Goal: Task Accomplishment & Management: Complete application form

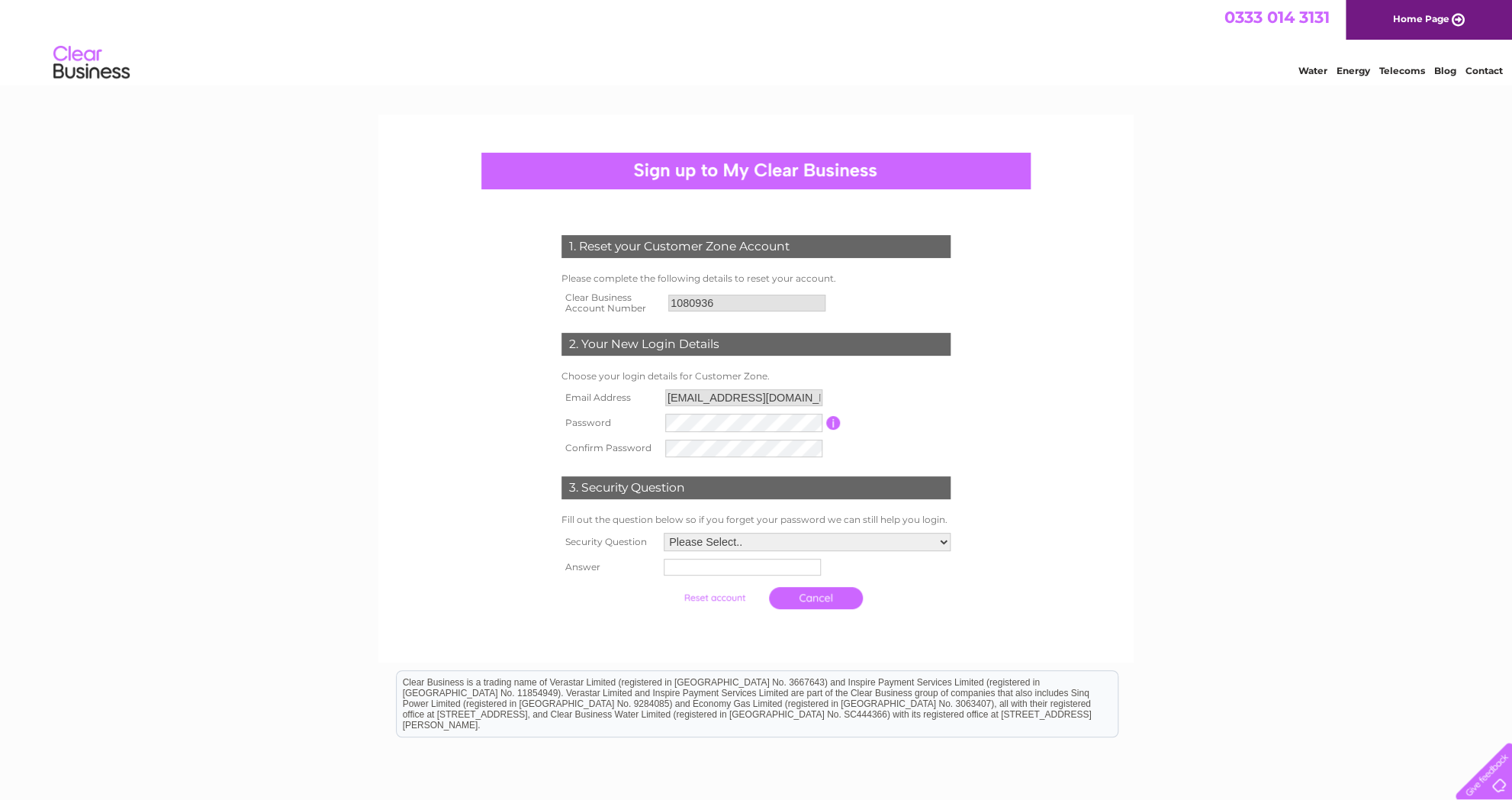
click at [738, 297] on input "1080936" at bounding box center [747, 302] width 157 height 17
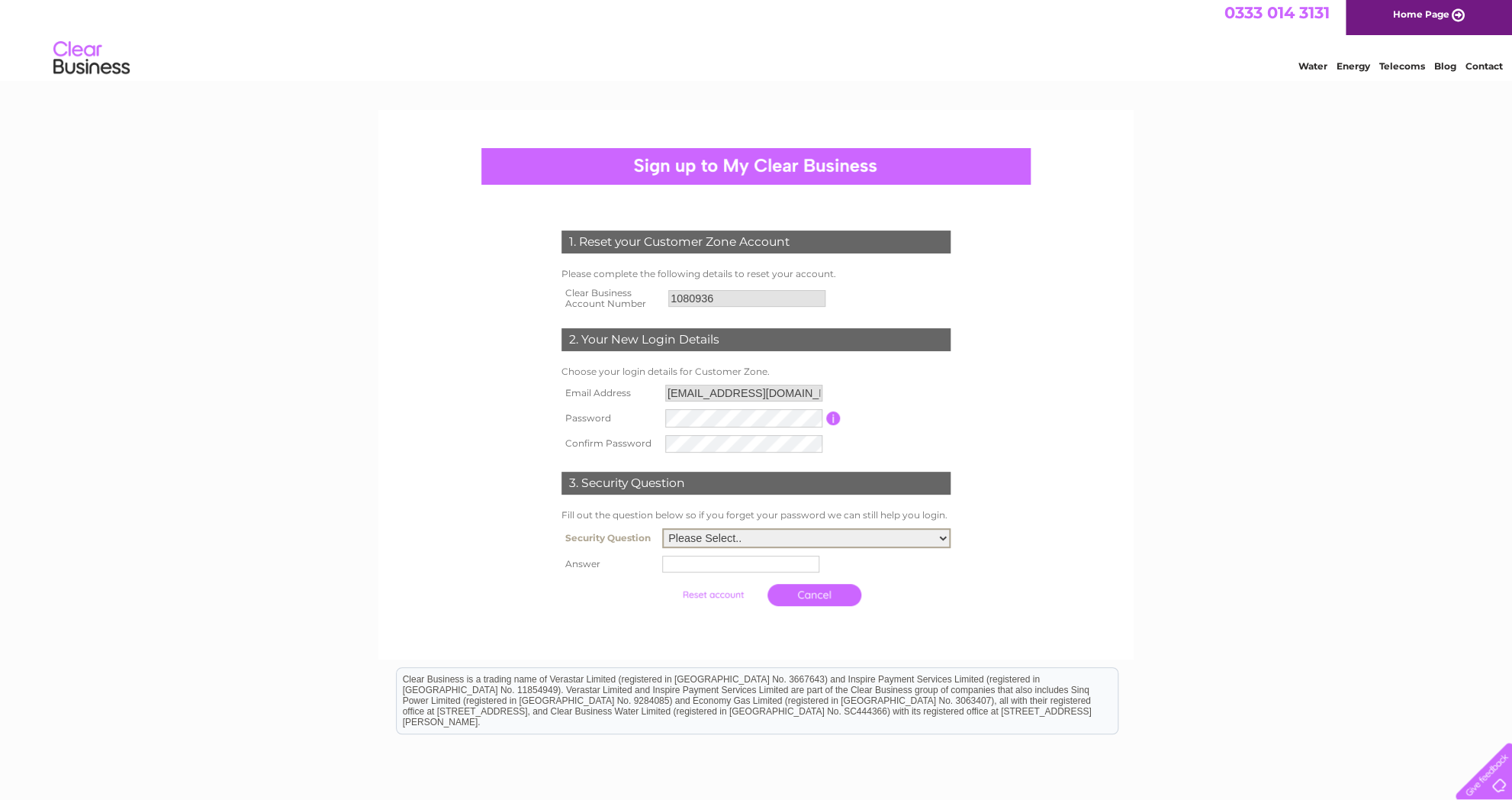
select select "5"
click option "What was the name of your first pet?" at bounding box center [0, 0] width 0 height 0
click at [722, 571] on input "text" at bounding box center [741, 564] width 157 height 17
type input "Suki"
click at [790, 604] on link "Cancel" at bounding box center [816, 595] width 94 height 22
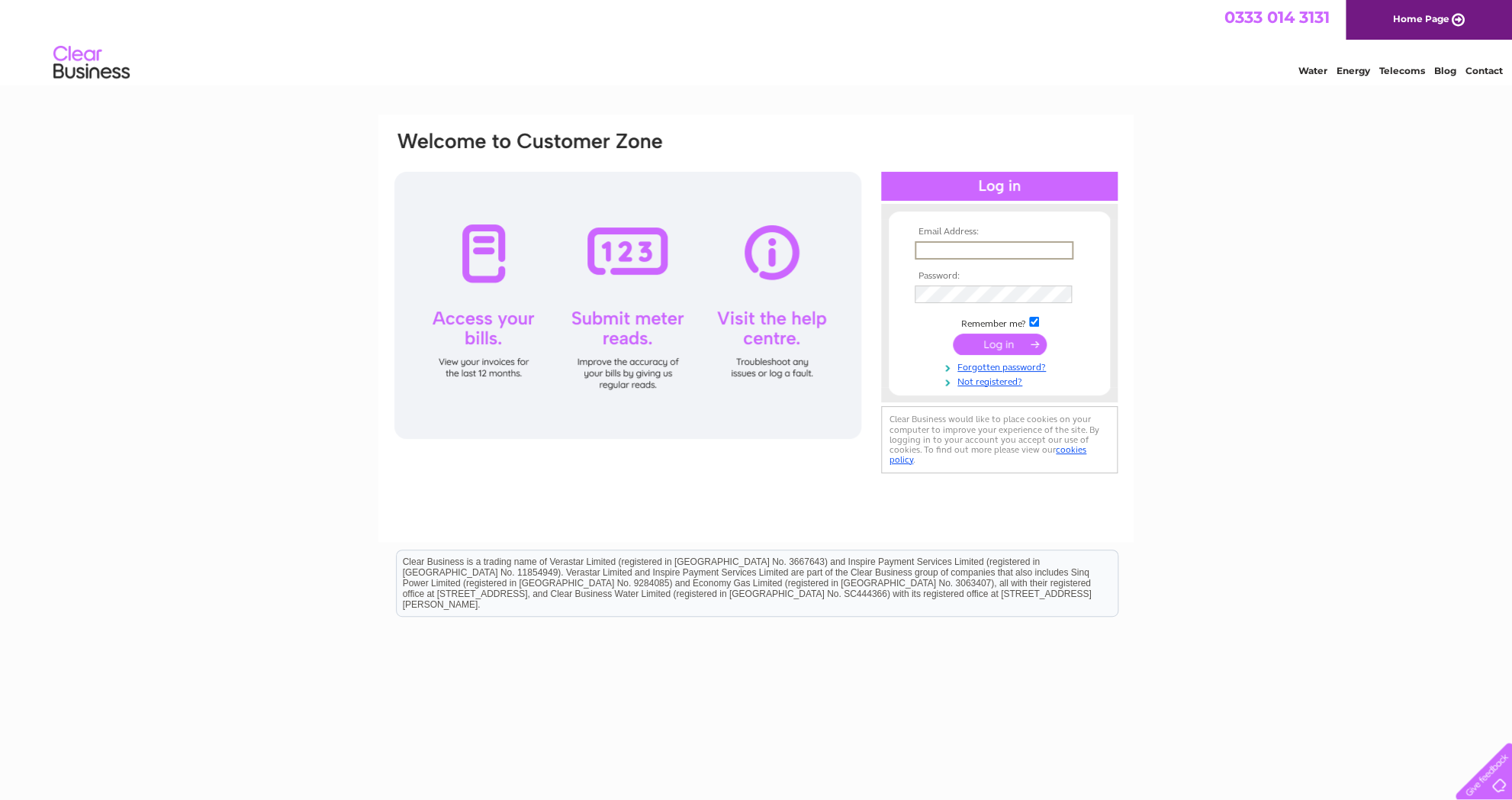
click at [955, 247] on input "text" at bounding box center [994, 250] width 159 height 18
type input "[EMAIL_ADDRESS][DOMAIN_NAME]"
click at [1012, 346] on input "submit" at bounding box center [1000, 343] width 94 height 21
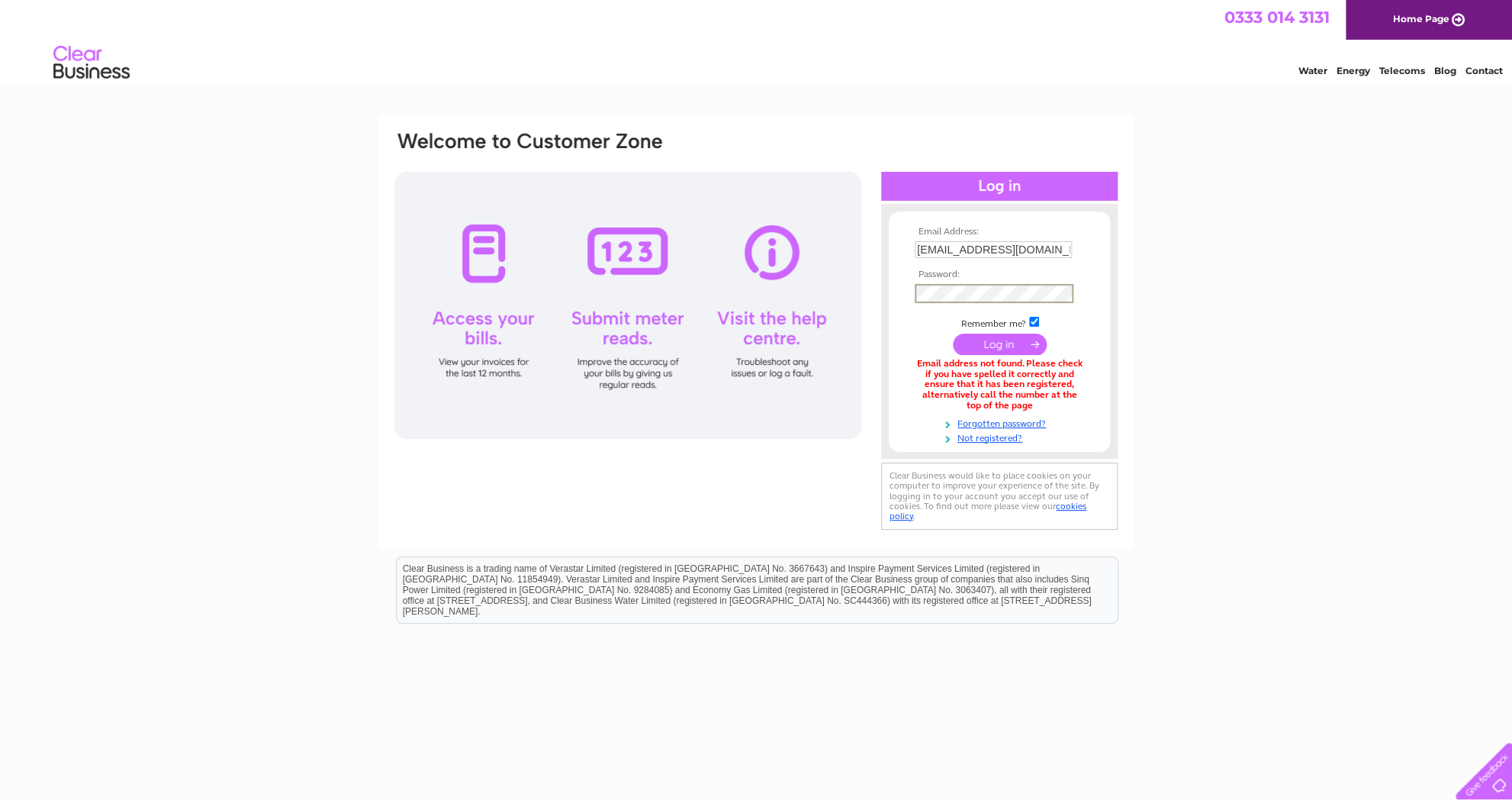
click at [953, 334] on input "submit" at bounding box center [1000, 344] width 94 height 21
click at [992, 246] on input "[EMAIL_ADDRESS][DOMAIN_NAME]" at bounding box center [993, 249] width 157 height 17
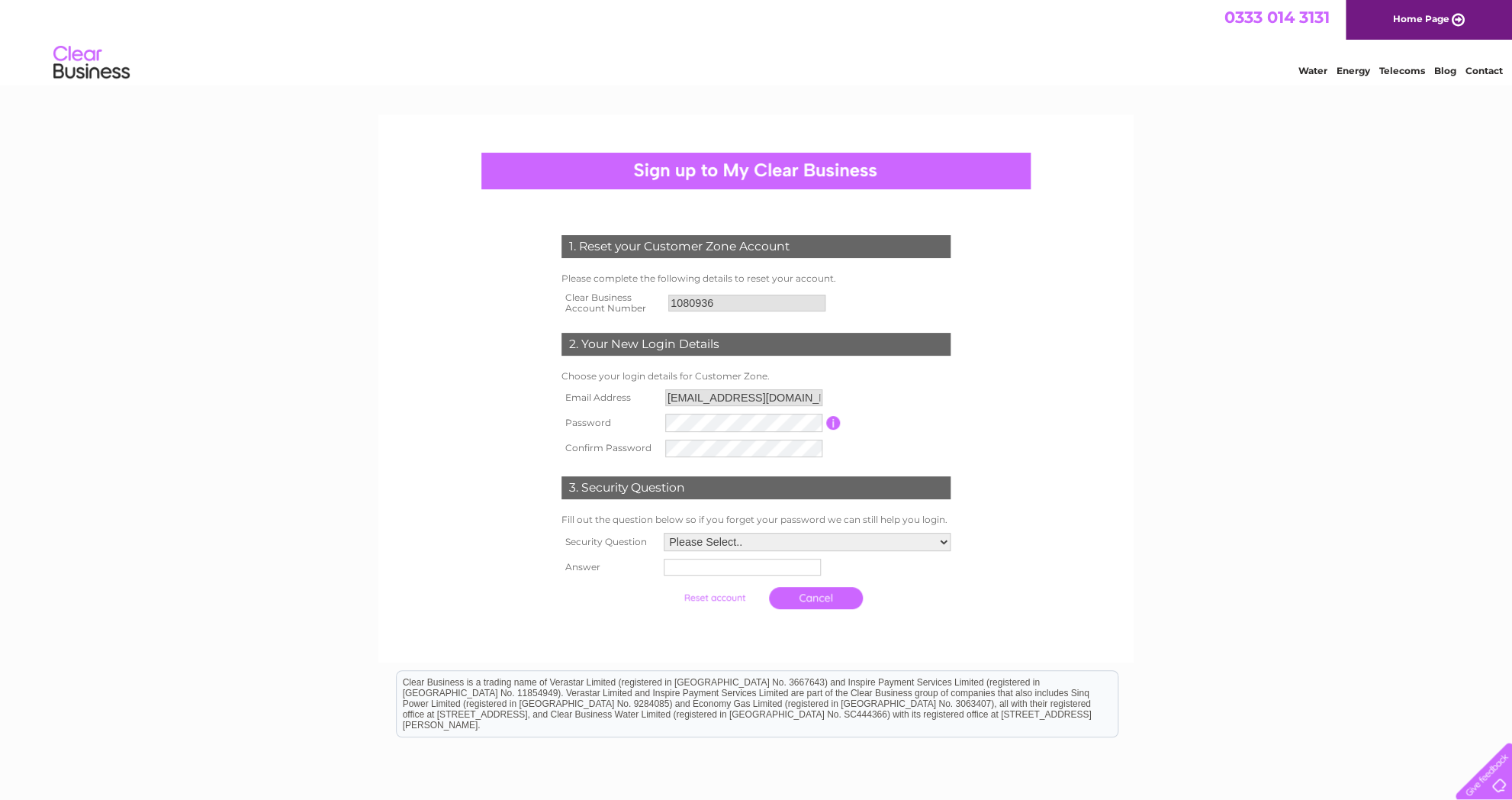
click at [833, 423] on input "button" at bounding box center [833, 423] width 14 height 13
click at [1071, 400] on form "1. Reset your Customer Zone Account Please complete the following details to re…" at bounding box center [756, 426] width 726 height 442
click at [831, 421] on input "button" at bounding box center [833, 423] width 14 height 13
click at [831, 424] on input "button" at bounding box center [833, 423] width 14 height 13
select select "5"
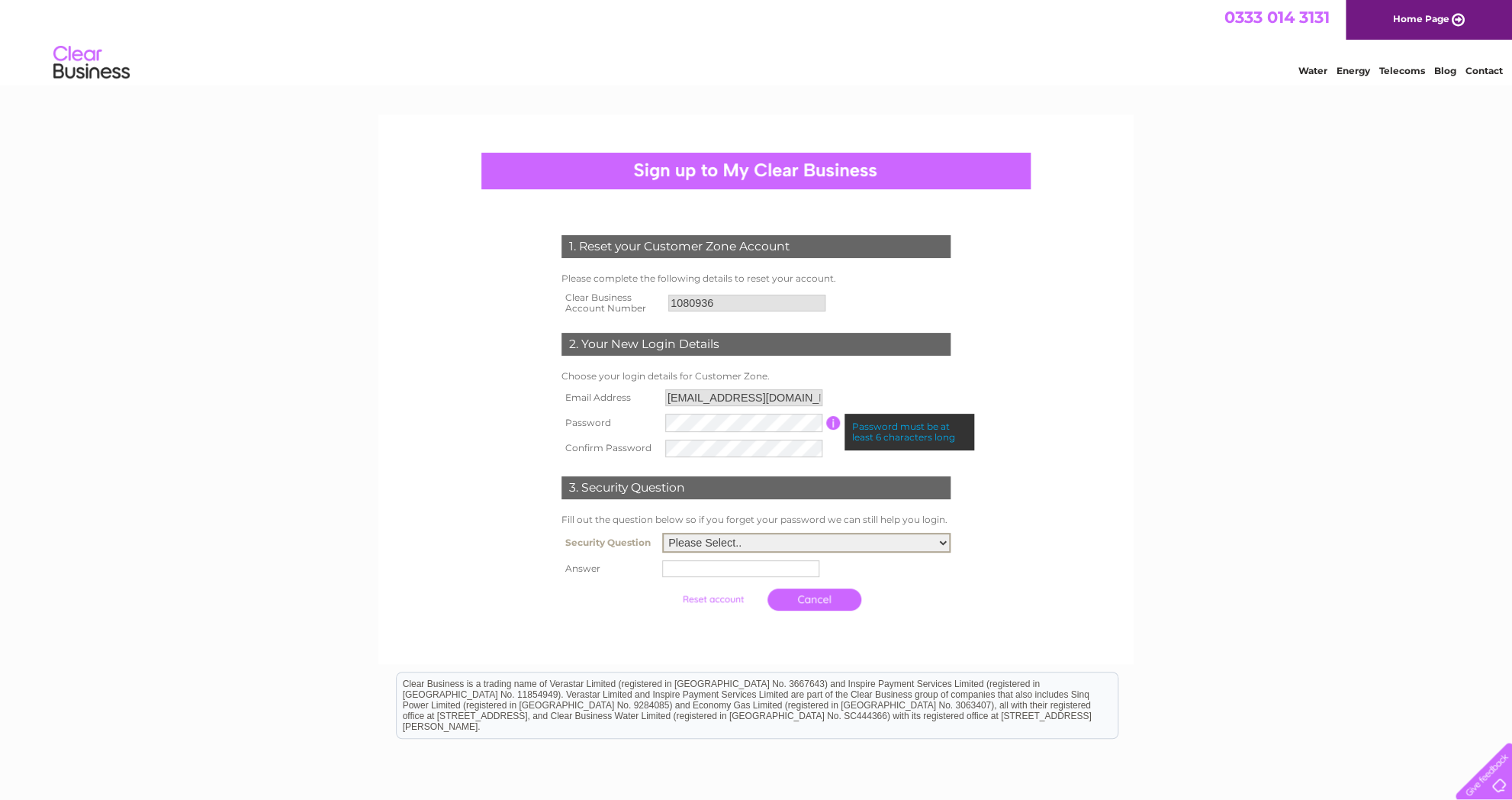
click option "What was the name of your first pet?" at bounding box center [0, 0] width 0 height 0
click at [710, 568] on input "text" at bounding box center [741, 568] width 157 height 17
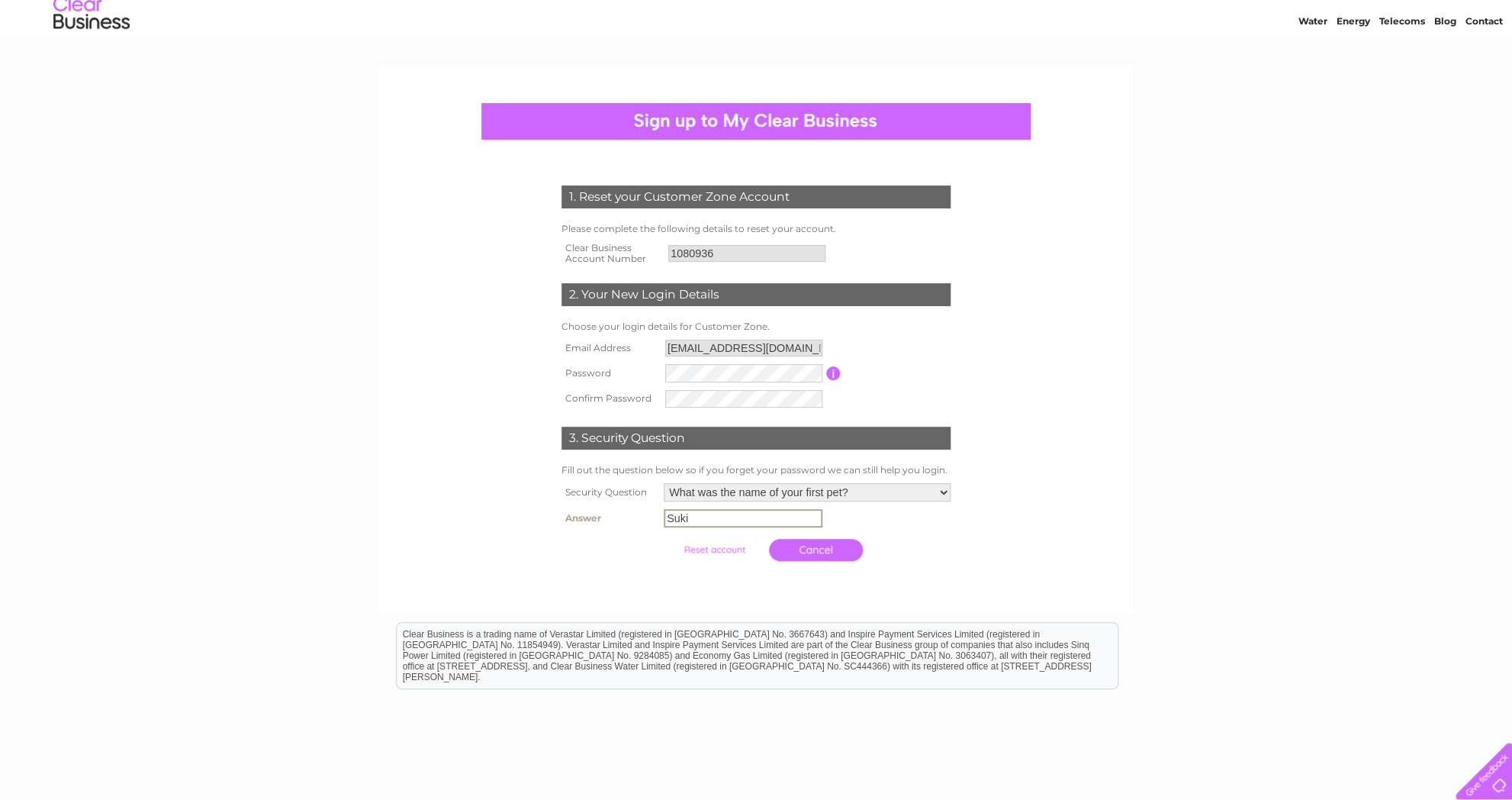
scroll to position [77, 0]
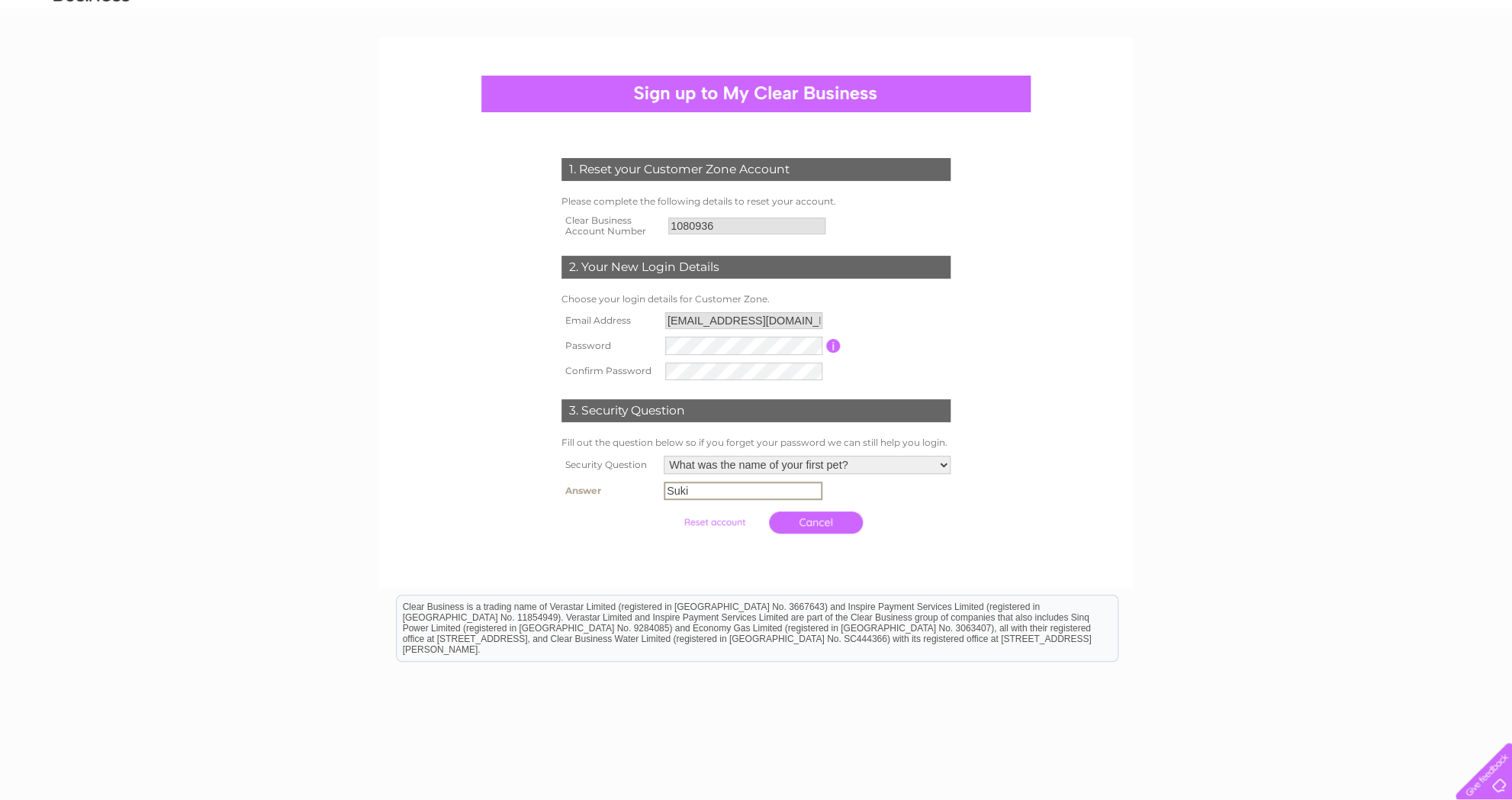
type input "Suki"
click at [699, 528] on input "submit" at bounding box center [714, 520] width 94 height 21
